Goal: Task Accomplishment & Management: Use online tool/utility

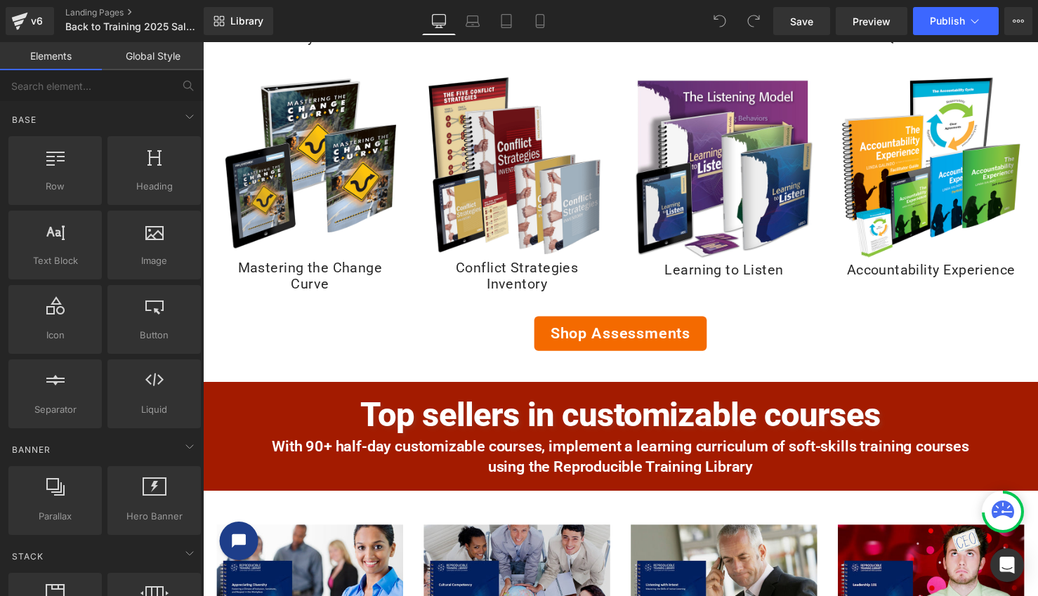
scroll to position [1162, 0]
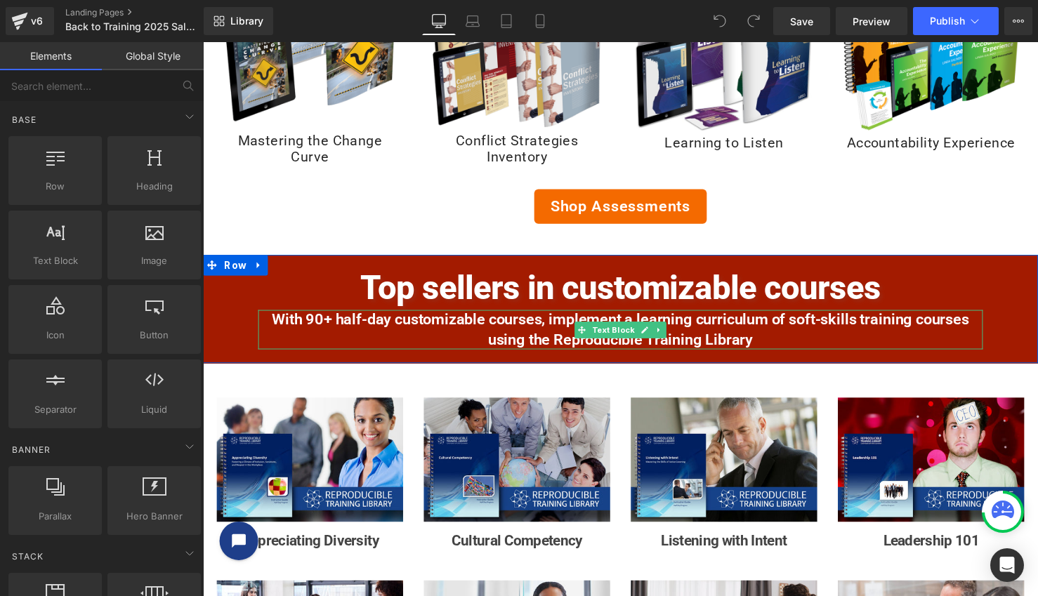
click at [480, 329] on p "With 90+ half-day customizable courses, implement a learning curriculum of soft…" at bounding box center [628, 335] width 738 height 40
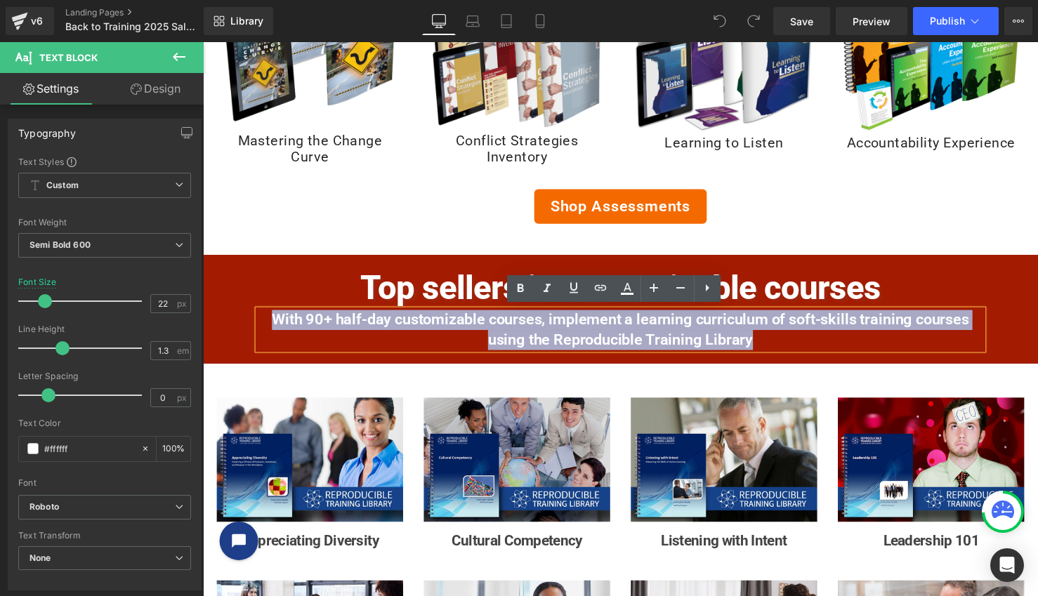
drag, startPoint x: 266, startPoint y: 320, endPoint x: 788, endPoint y: 340, distance: 523.0
click at [788, 340] on p "With 90+ half-day customizable courses, implement a learning curriculum of soft…" at bounding box center [628, 335] width 738 height 40
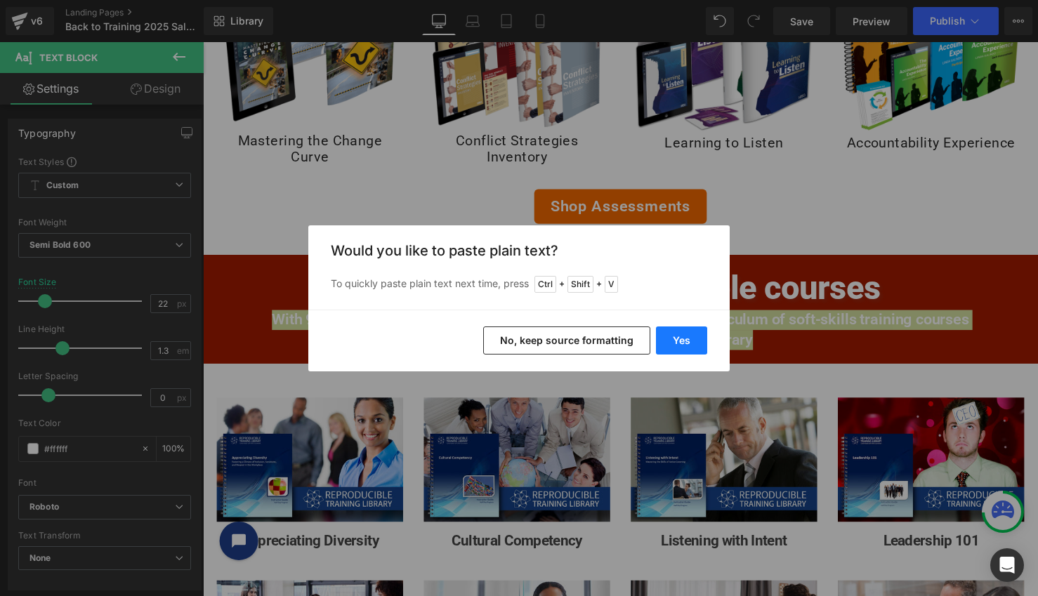
click at [688, 340] on button "Yes" at bounding box center [681, 341] width 51 height 28
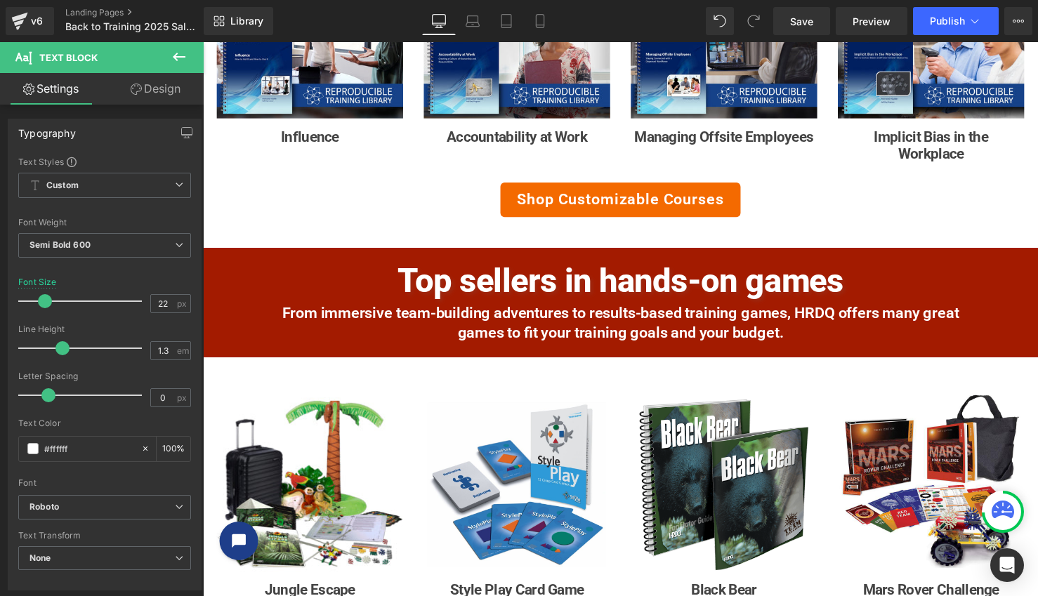
scroll to position [1747, 0]
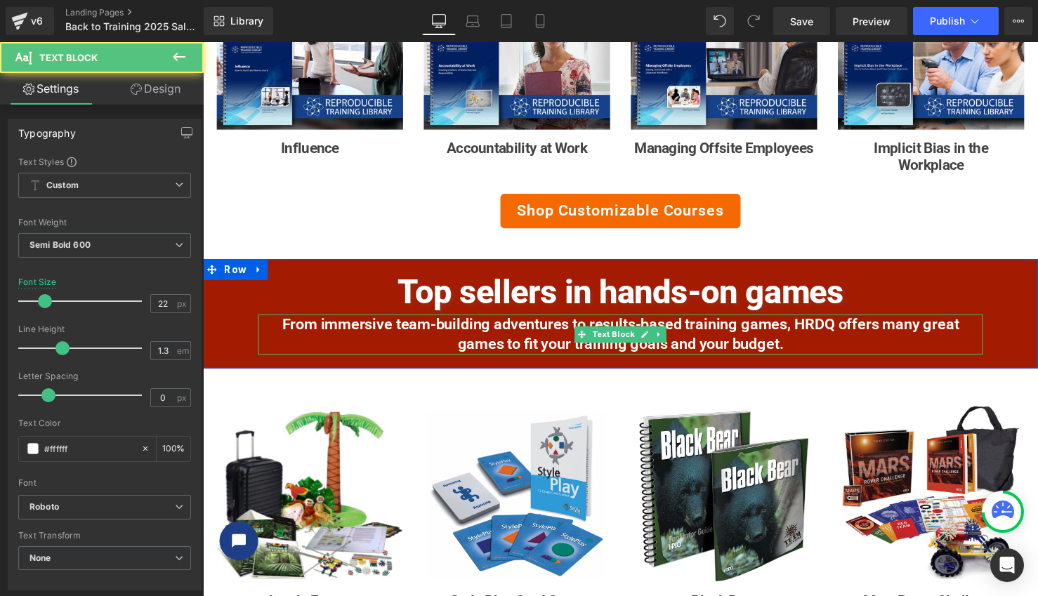
click at [480, 322] on p "From immersive team-building adventures to results-based training games, HRDQ o…" at bounding box center [628, 340] width 738 height 40
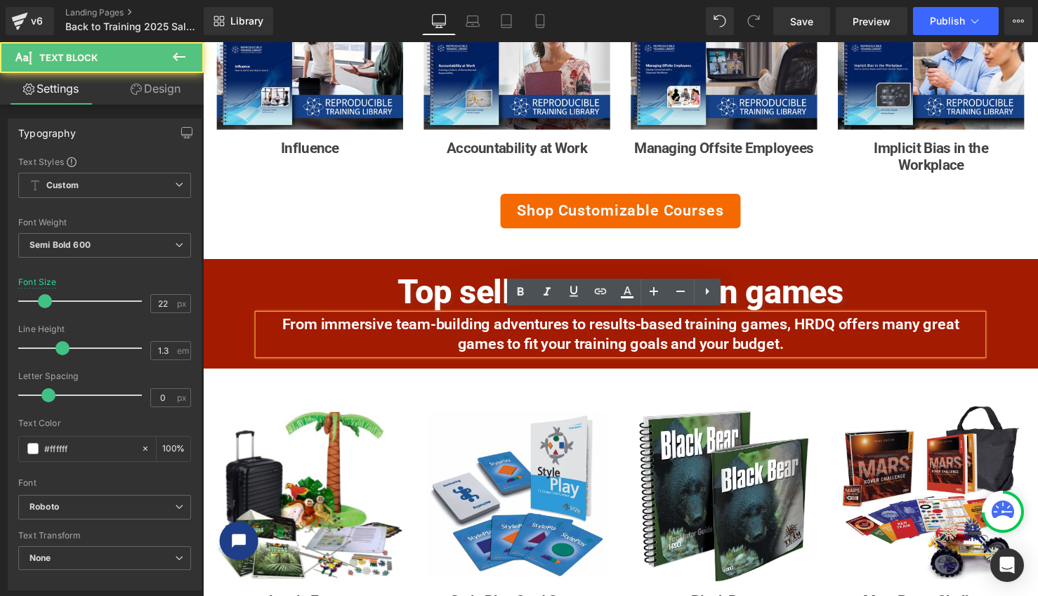
click at [431, 332] on p "From immersive team-building adventures to results-based training games, HRDQ o…" at bounding box center [628, 340] width 738 height 40
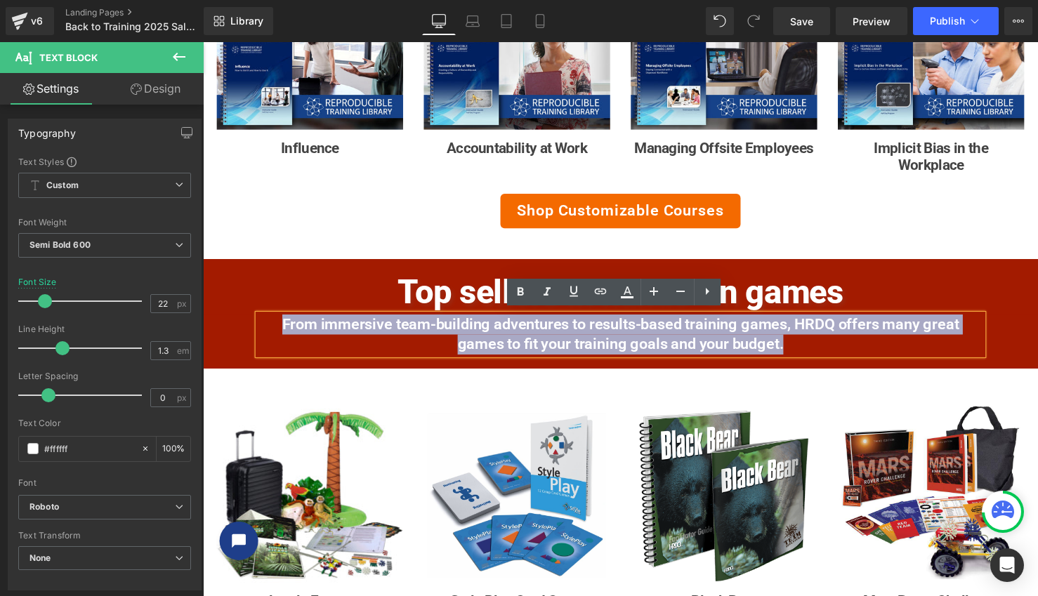
drag, startPoint x: 275, startPoint y: 322, endPoint x: 818, endPoint y: 359, distance: 544.9
click at [818, 359] on div "From immersive team-building adventures to results-based training games, HRDQ o…" at bounding box center [628, 340] width 738 height 40
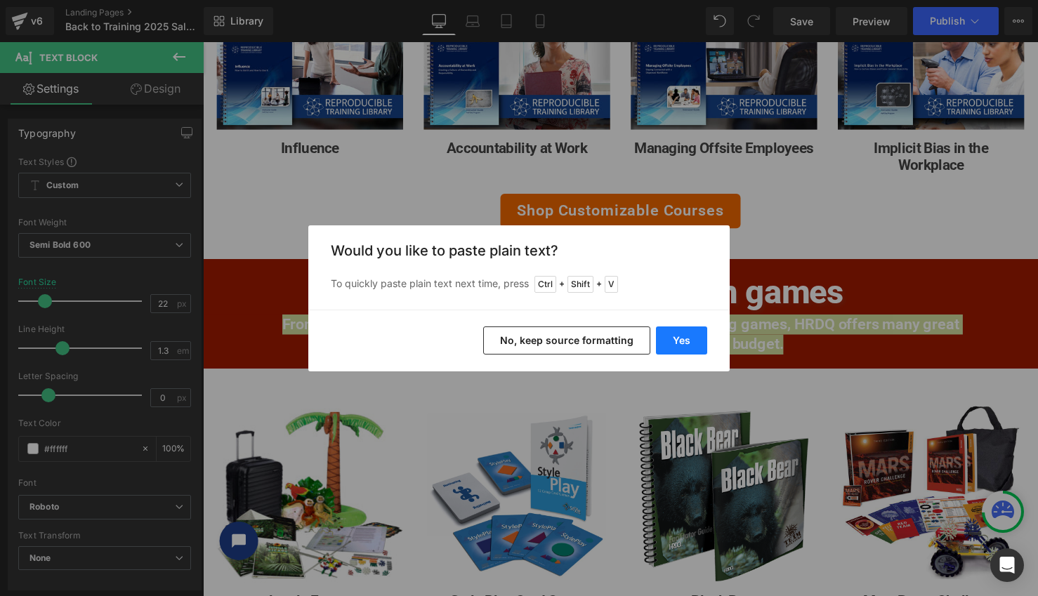
click at [683, 343] on button "Yes" at bounding box center [681, 341] width 51 height 28
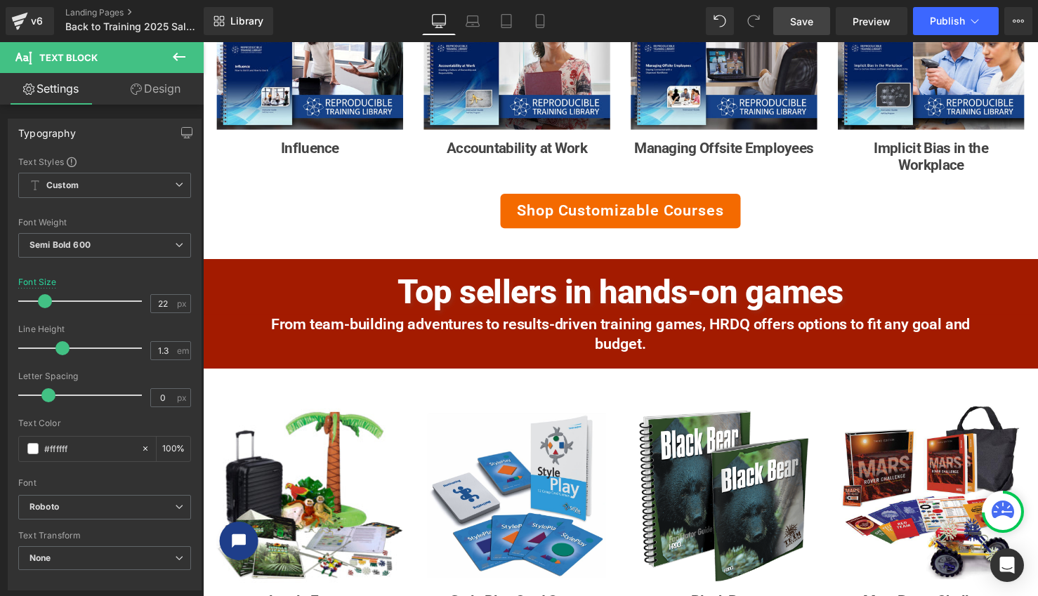
click at [804, 25] on span "Save" at bounding box center [801, 21] width 23 height 15
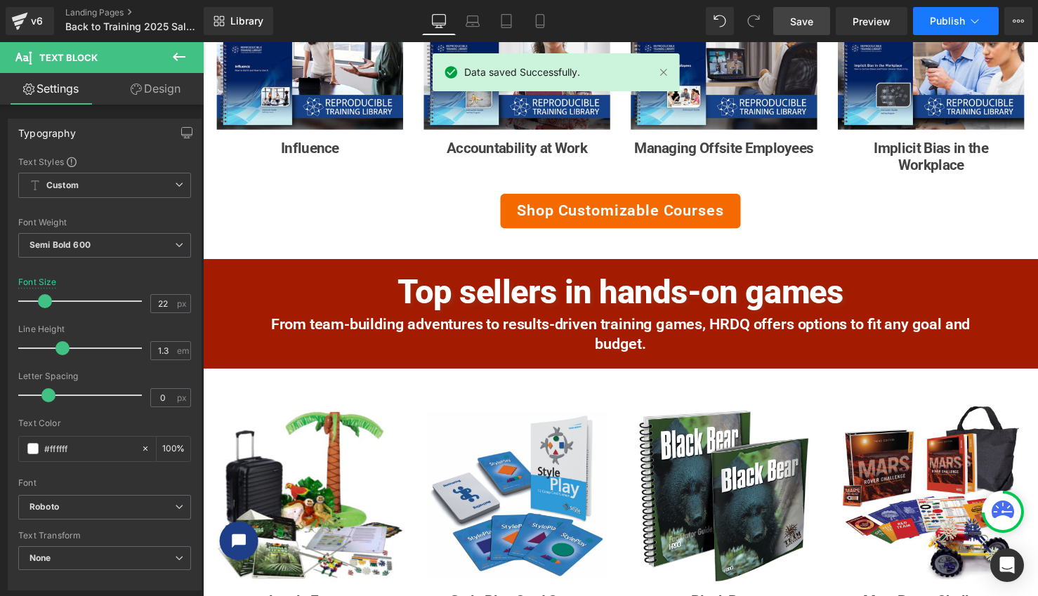
click at [946, 19] on span "Publish" at bounding box center [947, 20] width 35 height 11
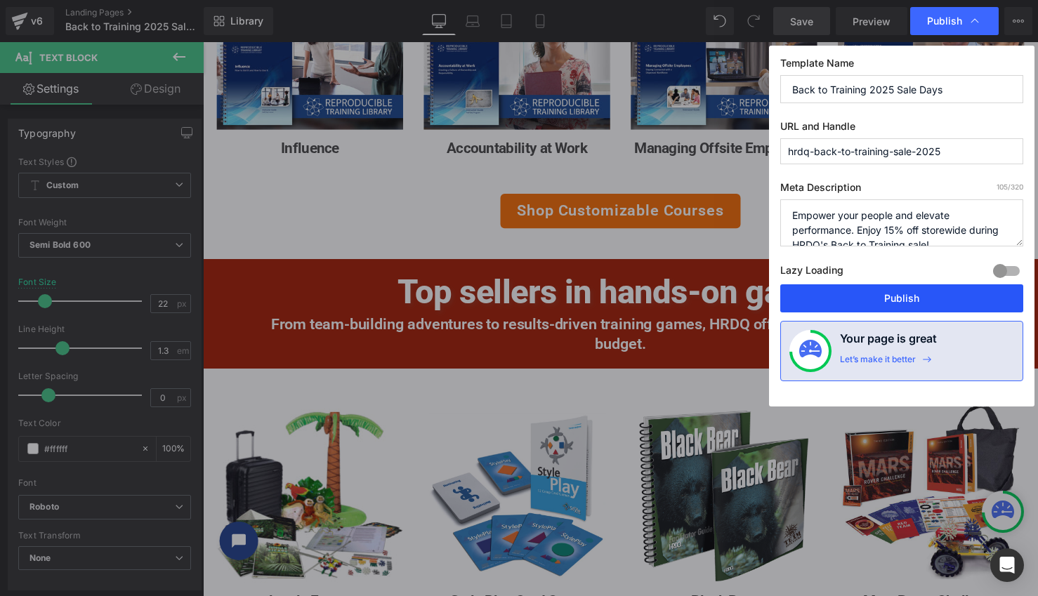
click at [915, 299] on button "Publish" at bounding box center [901, 298] width 243 height 28
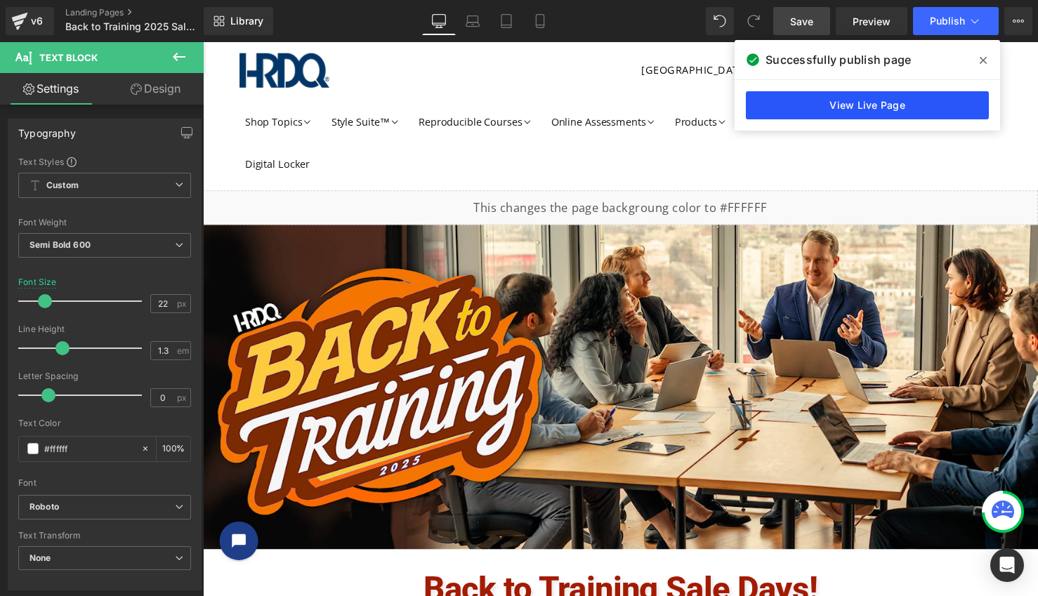
click at [911, 108] on link "View Live Page" at bounding box center [867, 105] width 243 height 28
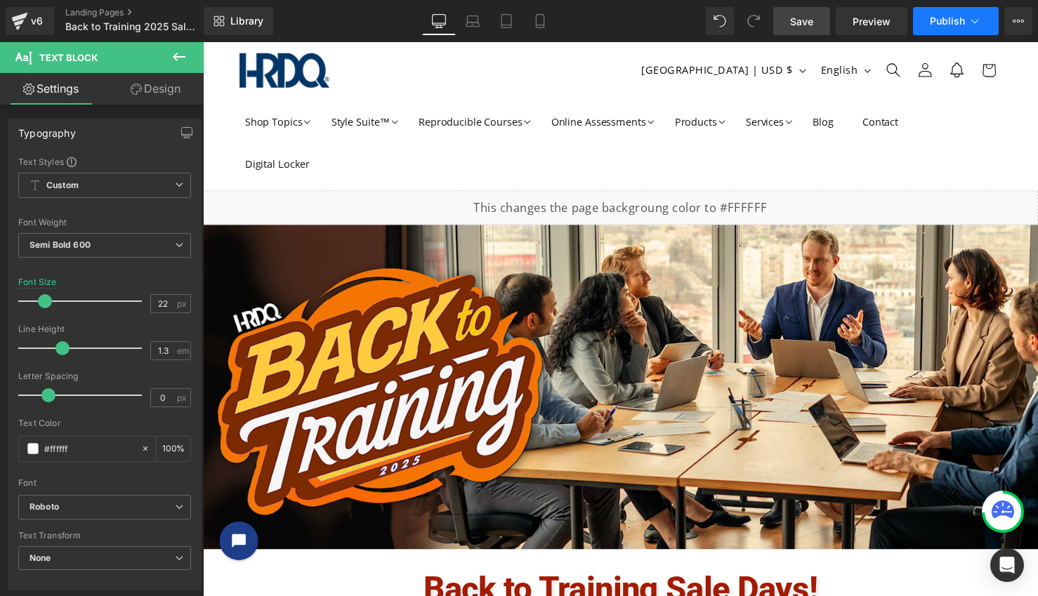
click at [947, 19] on span "Publish" at bounding box center [947, 20] width 35 height 11
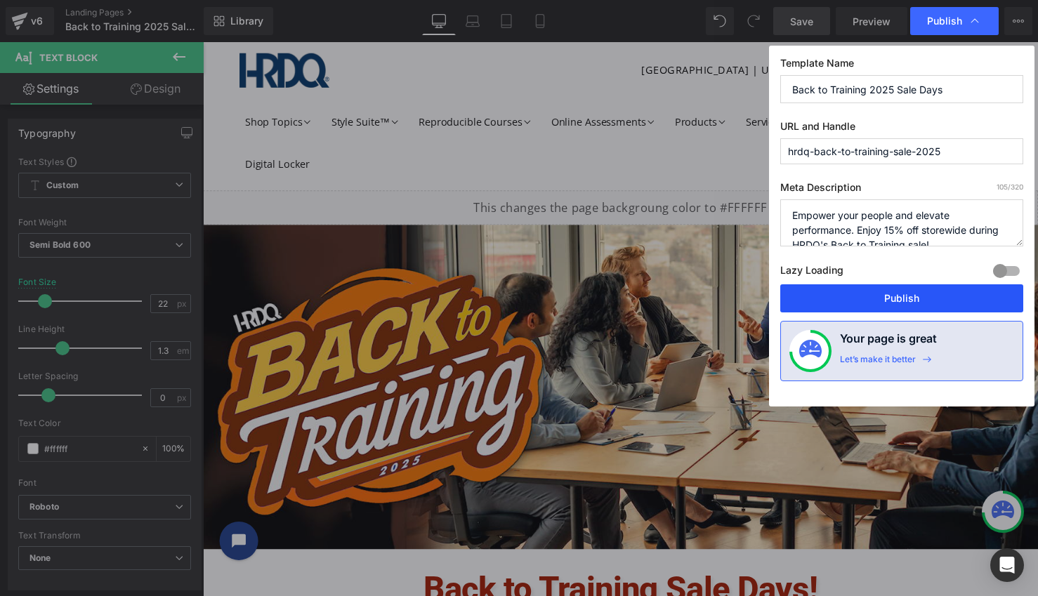
click at [902, 301] on button "Publish" at bounding box center [901, 298] width 243 height 28
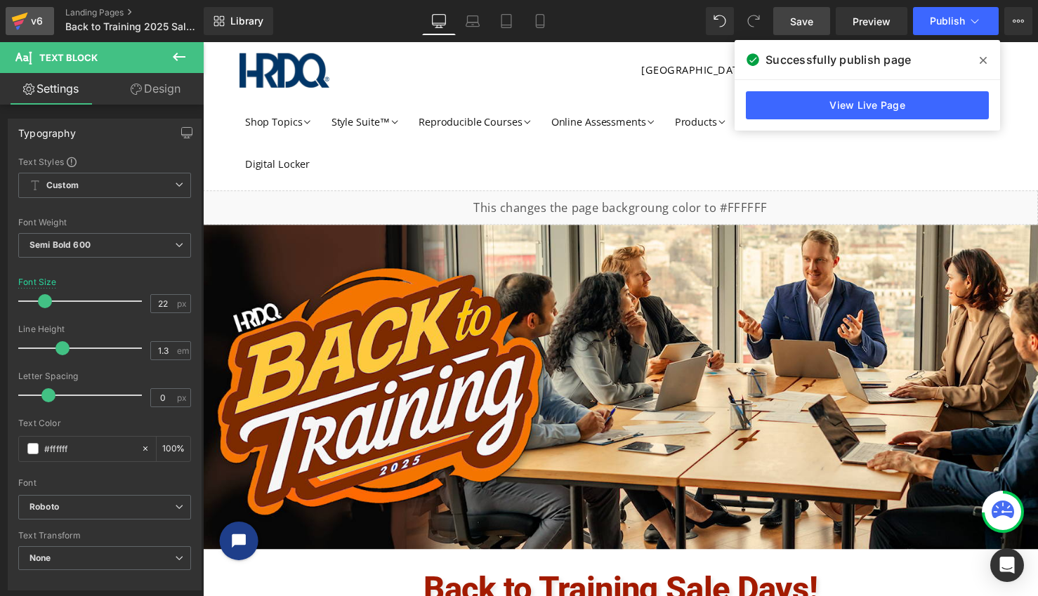
click at [34, 24] on div "v6" at bounding box center [37, 21] width 18 height 18
